Goal: Task Accomplishment & Management: Manage account settings

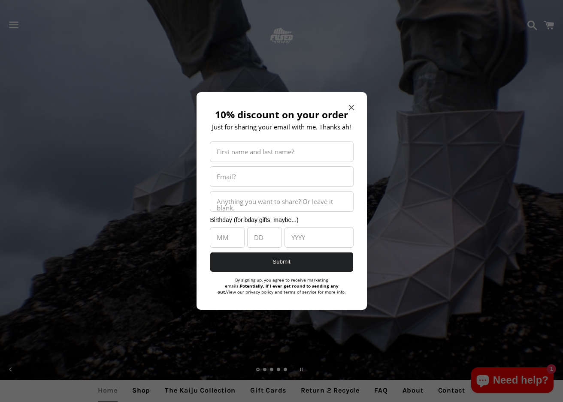
click at [350, 108] on icon "Close modal" at bounding box center [350, 107] width 5 height 5
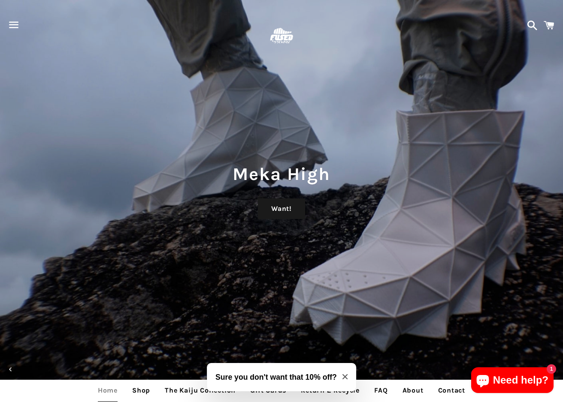
click at [13, 22] on span "button" at bounding box center [13, 25] width 19 height 26
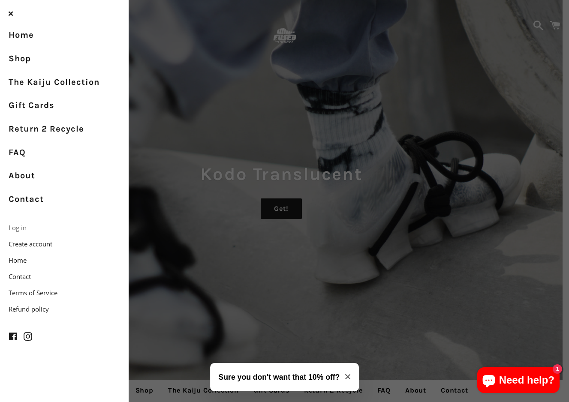
click at [21, 223] on link "Log in" at bounding box center [64, 228] width 129 height 16
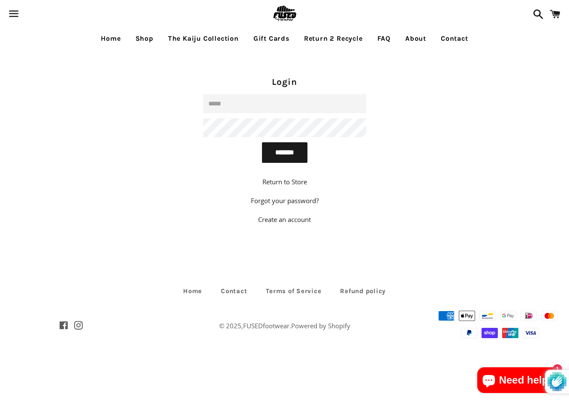
type input "**********"
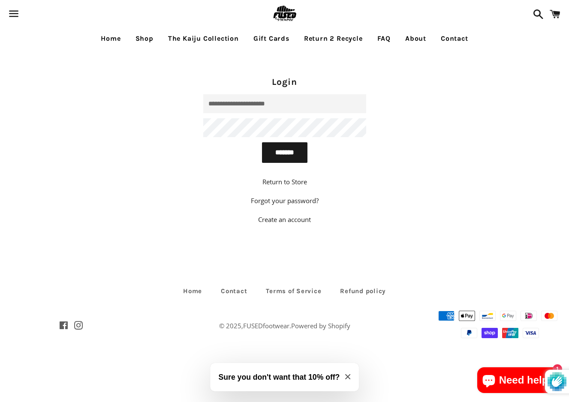
click at [284, 152] on input "*******" at bounding box center [284, 152] width 45 height 21
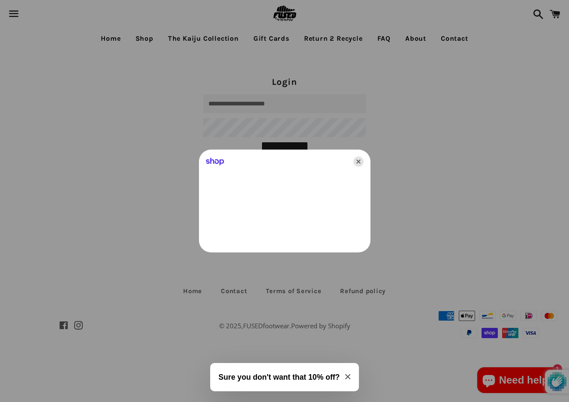
click at [358, 162] on icon "Close" at bounding box center [358, 161] width 10 height 10
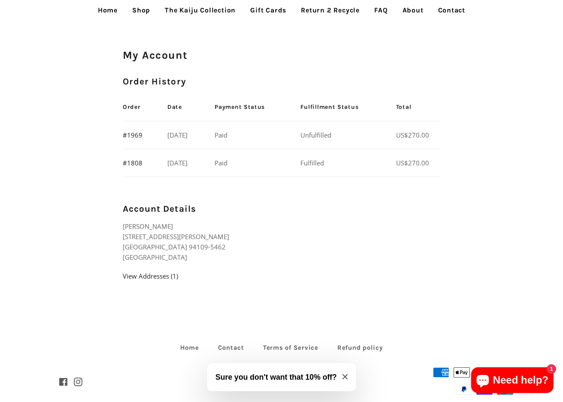
scroll to position [8, 0]
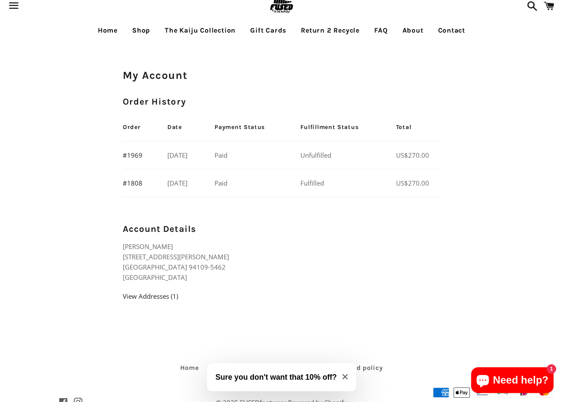
click at [176, 155] on td "September 10, 2025" at bounding box center [183, 155] width 48 height 28
click at [138, 155] on link "#1969" at bounding box center [133, 155] width 20 height 9
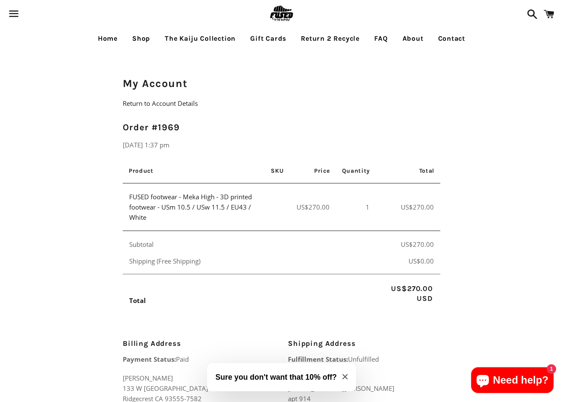
click at [110, 38] on link "Home" at bounding box center [107, 38] width 33 height 21
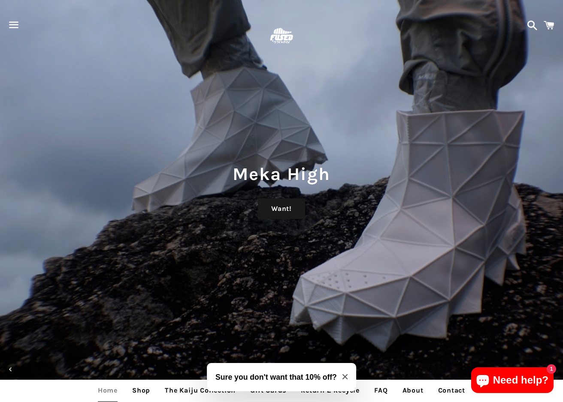
click at [14, 23] on span "button" at bounding box center [13, 25] width 19 height 26
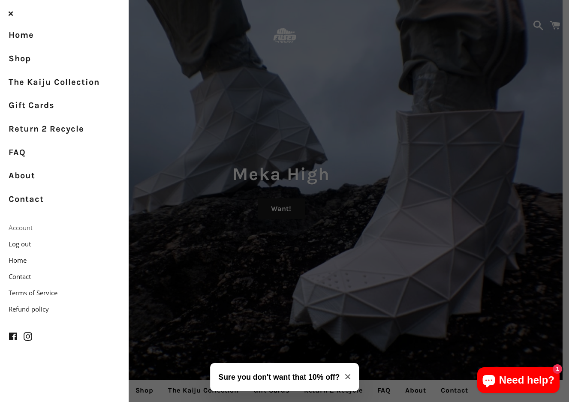
click at [25, 226] on link "Account" at bounding box center [64, 228] width 129 height 16
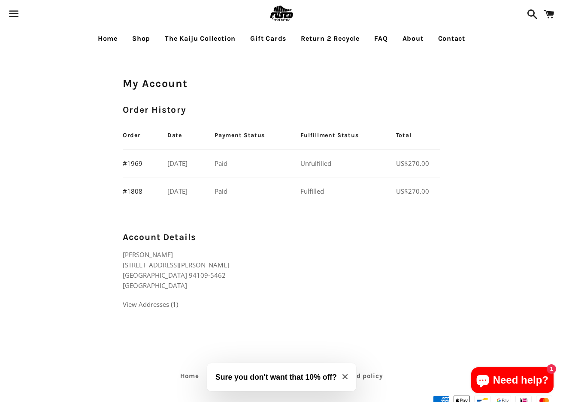
click at [154, 305] on link "View Addresses (1)" at bounding box center [150, 304] width 55 height 9
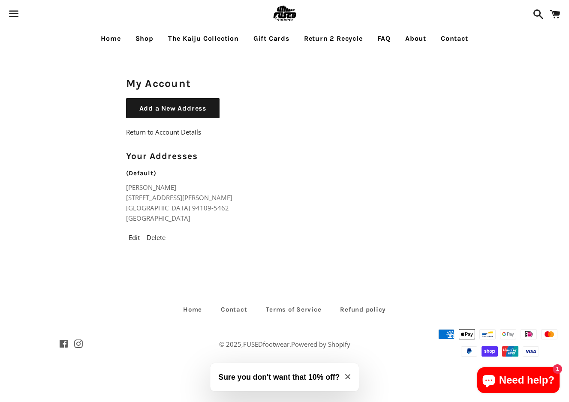
click at [457, 37] on link "Contact" at bounding box center [454, 38] width 40 height 21
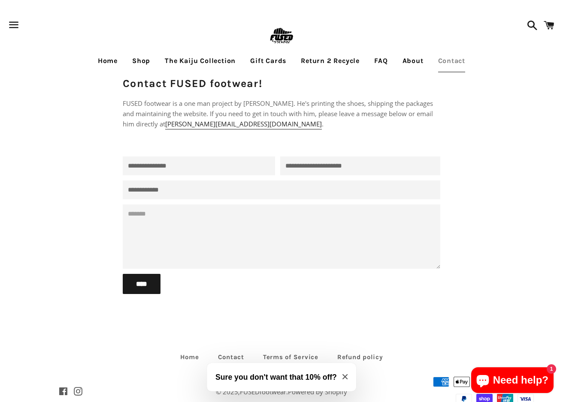
click at [414, 59] on link "About" at bounding box center [413, 60] width 34 height 21
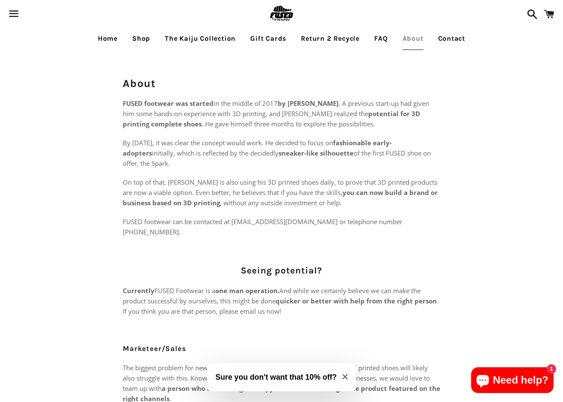
click at [107, 40] on link "Home" at bounding box center [107, 38] width 33 height 21
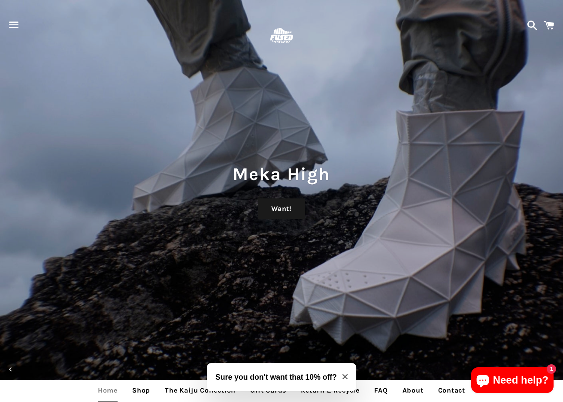
click at [12, 25] on span "button" at bounding box center [13, 25] width 19 height 26
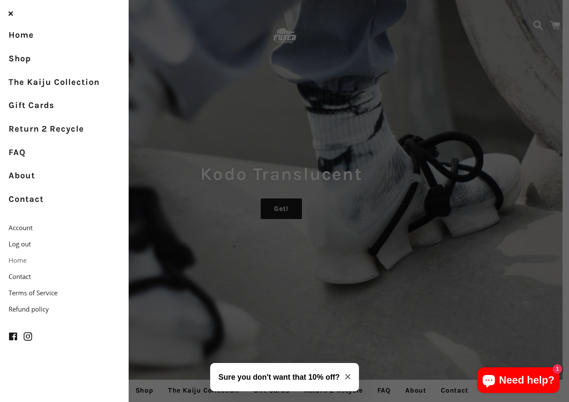
click at [22, 256] on link "Home" at bounding box center [64, 260] width 129 height 16
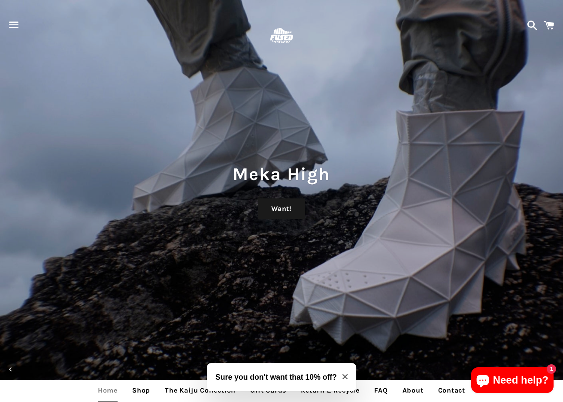
click at [16, 23] on span "button" at bounding box center [13, 25] width 19 height 26
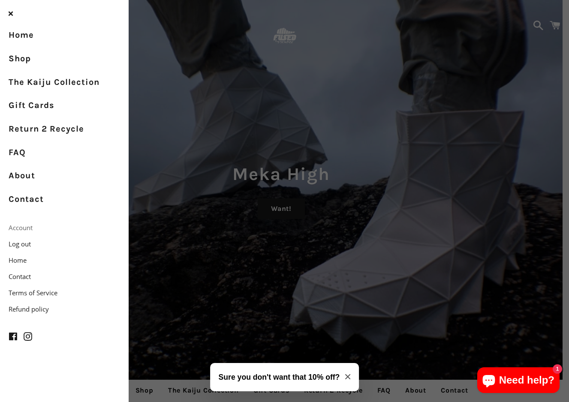
click at [28, 224] on link "Account" at bounding box center [64, 228] width 129 height 16
